Goal: Task Accomplishment & Management: Manage account settings

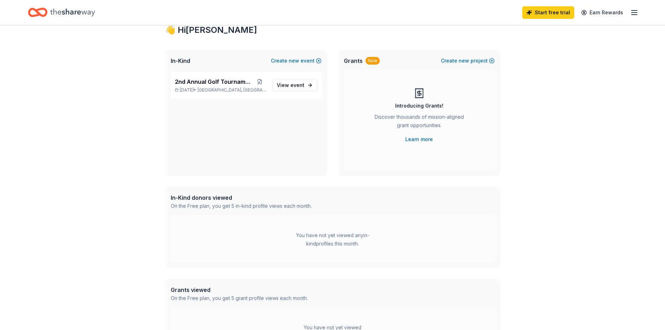
scroll to position [8, 0]
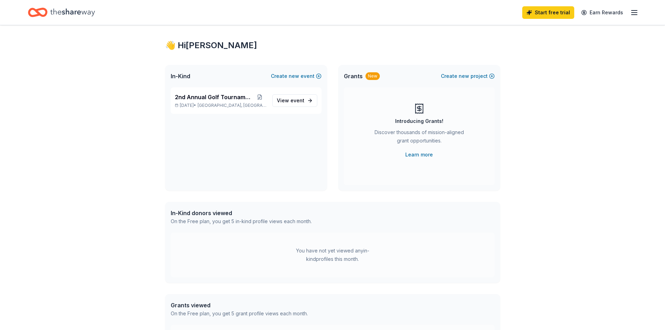
click at [215, 212] on div "In-Kind donors viewed" at bounding box center [241, 213] width 141 height 8
click at [231, 212] on div "In-Kind donors viewed" at bounding box center [241, 213] width 141 height 8
click at [301, 102] on span "event" at bounding box center [297, 100] width 14 height 6
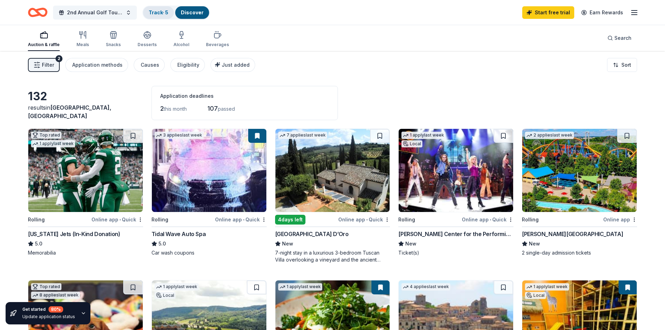
click at [174, 13] on div "Track · 5" at bounding box center [158, 12] width 31 height 13
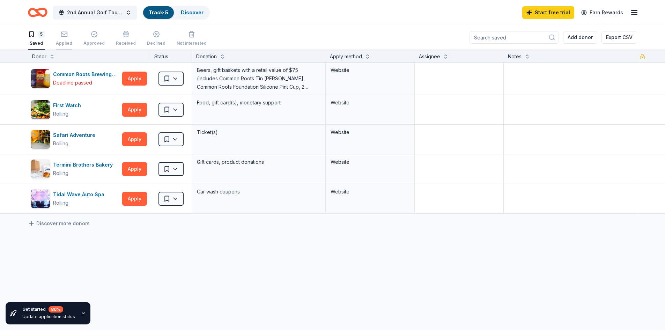
click at [68, 40] on div "Applied" at bounding box center [64, 43] width 16 height 6
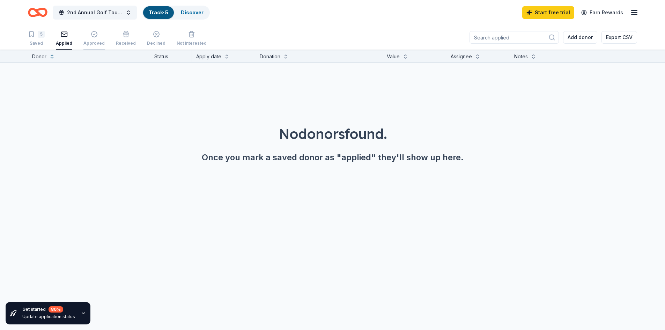
click at [105, 39] on div "Approved" at bounding box center [93, 38] width 21 height 15
click at [136, 38] on div "Received" at bounding box center [126, 38] width 20 height 15
click at [165, 39] on div "Declined" at bounding box center [156, 38] width 18 height 15
click at [207, 40] on div "Not interested" at bounding box center [192, 43] width 30 height 6
click at [42, 37] on div "5" at bounding box center [41, 34] width 7 height 7
